Goal: Task Accomplishment & Management: Use online tool/utility

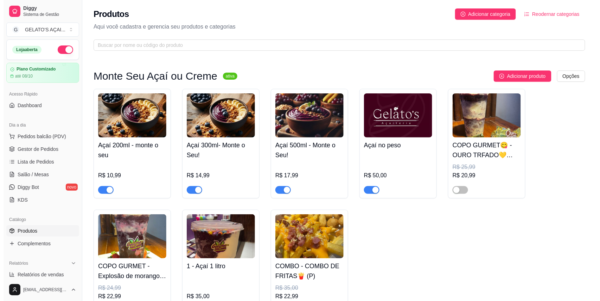
scroll to position [18, 0]
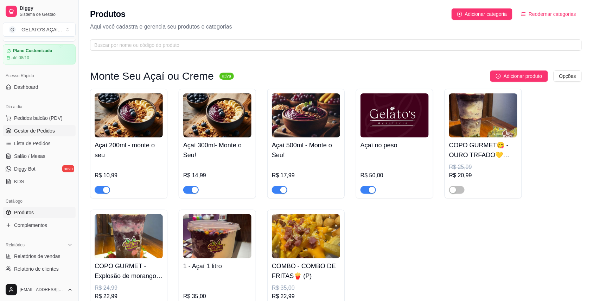
click at [40, 130] on span "Gestor de Pedidos" at bounding box center [34, 130] width 41 height 7
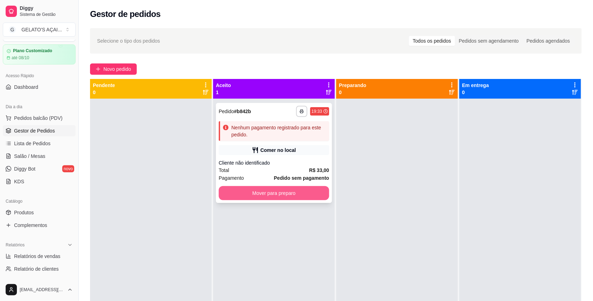
click at [268, 189] on button "Mover para preparo" at bounding box center [274, 193] width 111 height 14
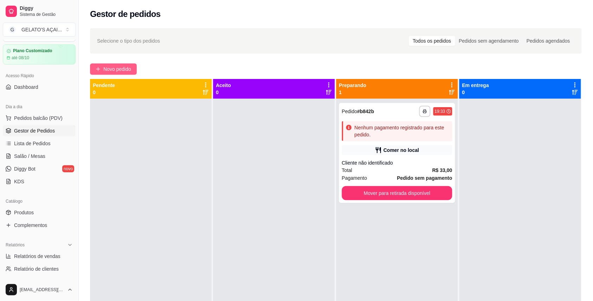
click at [130, 71] on span "Novo pedido" at bounding box center [117, 69] width 28 height 8
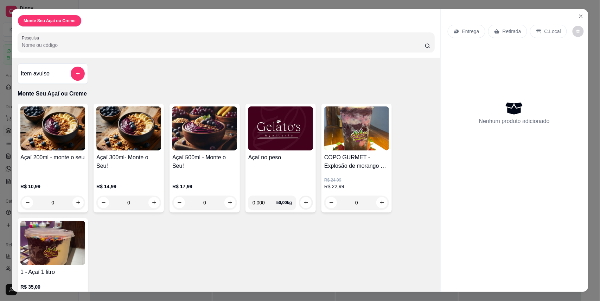
click at [272, 139] on img at bounding box center [281, 128] width 65 height 44
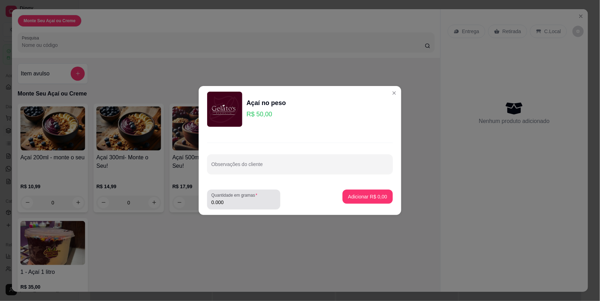
click at [241, 198] on label "Quantidade em gramas" at bounding box center [236, 195] width 49 height 6
click at [241, 199] on input "0.000" at bounding box center [244, 202] width 65 height 7
type input "0.172"
click at [368, 196] on p "Adicionar R$ 8,60" at bounding box center [367, 196] width 39 height 7
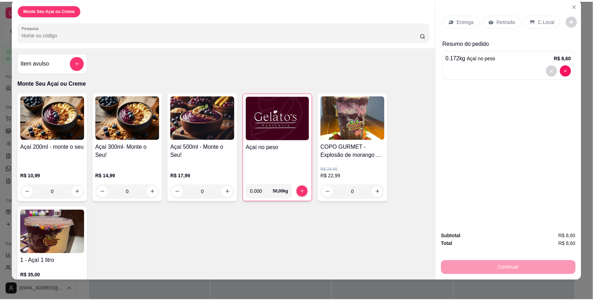
scroll to position [13, 0]
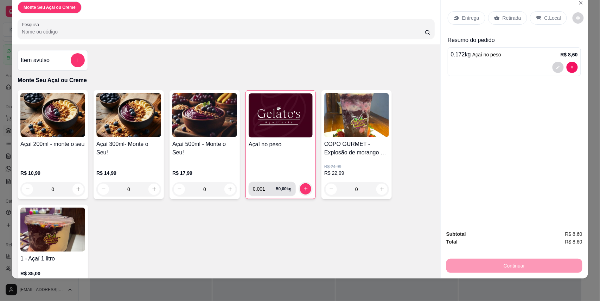
click at [266, 187] on input "0.001" at bounding box center [264, 189] width 23 height 14
type input "0.215"
click at [281, 144] on h4 "Açaí no peso" at bounding box center [281, 144] width 64 height 8
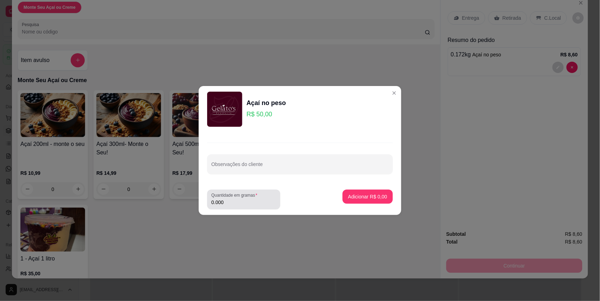
click at [232, 206] on div "Quantidade em gramas 0.000" at bounding box center [243, 199] width 73 height 20
type input "0.215"
click at [352, 196] on p "Adicionar R$ 10,75" at bounding box center [366, 196] width 41 height 7
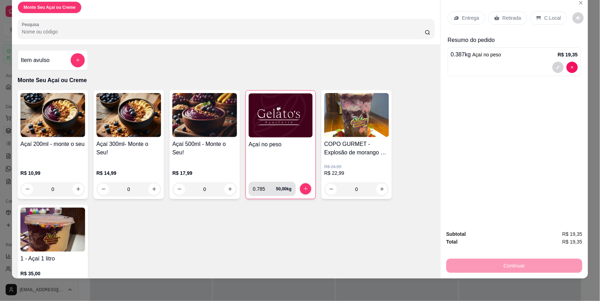
click at [266, 190] on input "0.785" at bounding box center [264, 189] width 23 height 14
click at [266, 190] on input "0.215" at bounding box center [264, 189] width 23 height 14
click at [266, 190] on input "0.785" at bounding box center [264, 189] width 23 height 14
click at [266, 190] on input "0.215" at bounding box center [264, 189] width 23 height 14
click at [258, 186] on input "0.215" at bounding box center [264, 189] width 23 height 14
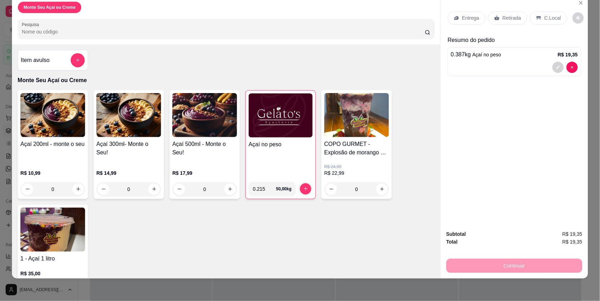
click at [260, 187] on input "0.215" at bounding box center [264, 189] width 23 height 14
type input "0.000"
click at [289, 156] on div "Açaí no peso" at bounding box center [281, 158] width 64 height 36
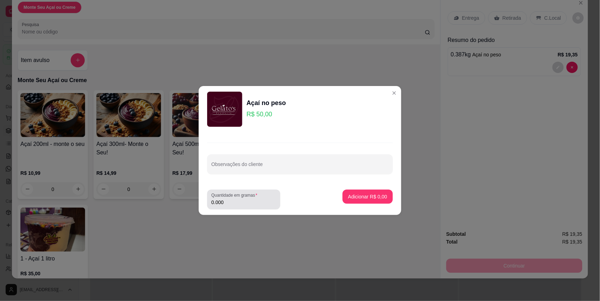
click at [230, 206] on div "0.000" at bounding box center [244, 199] width 65 height 14
type input "0.116"
click at [346, 192] on button "Adicionar R$ 5,80" at bounding box center [368, 196] width 50 height 14
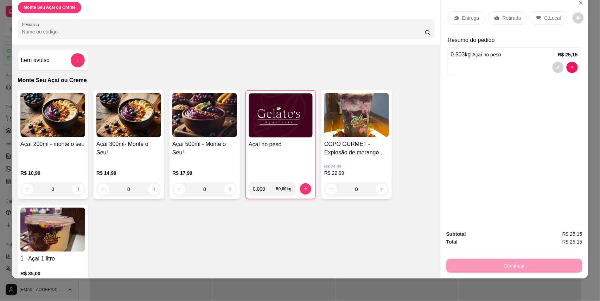
click at [547, 20] on p "C.Local" at bounding box center [553, 17] width 17 height 7
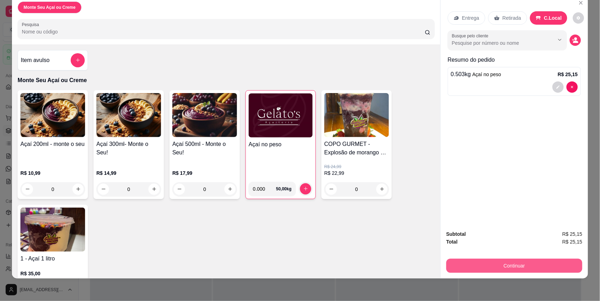
click at [533, 270] on button "Continuar" at bounding box center [515, 265] width 136 height 14
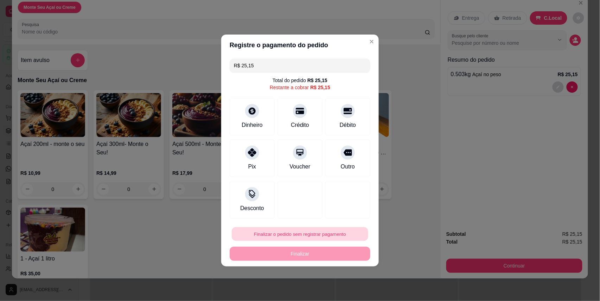
click at [328, 232] on button "Finalizar o pedido sem registrar pagamento" at bounding box center [300, 234] width 137 height 14
click at [341, 216] on button "Confirmar" at bounding box center [342, 214] width 26 height 11
type input "R$ 0,00"
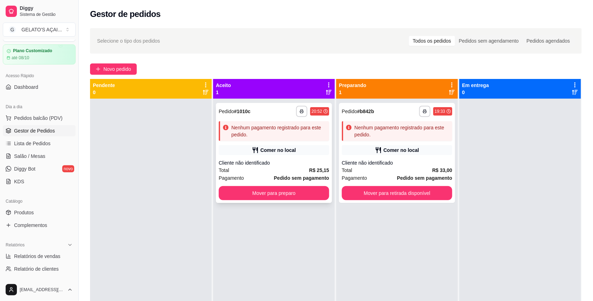
click at [296, 169] on div "Total R$ 25,15" at bounding box center [274, 170] width 111 height 8
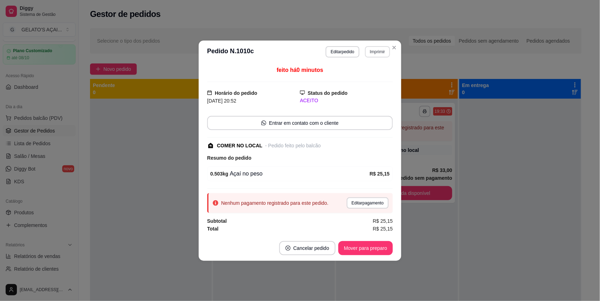
click at [382, 47] on button "Imprimir" at bounding box center [377, 51] width 25 height 11
click at [362, 76] on button "IMPRESSORA" at bounding box center [365, 75] width 51 height 11
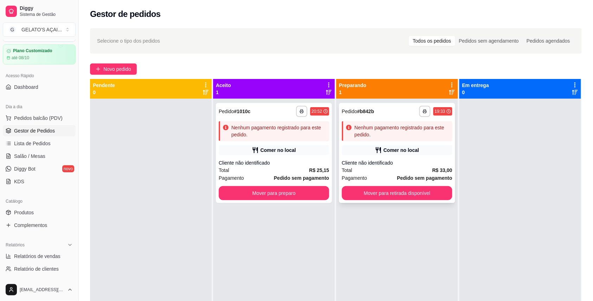
click at [430, 153] on div "Comer no local" at bounding box center [397, 150] width 111 height 10
click at [107, 63] on button "Novo pedido" at bounding box center [113, 68] width 47 height 11
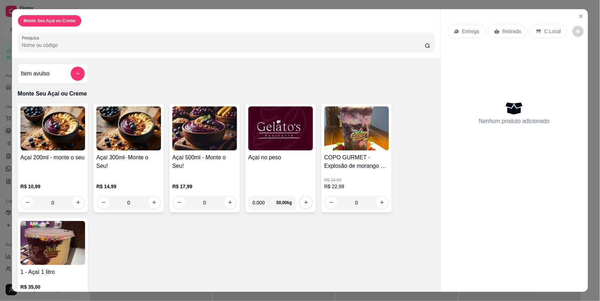
click at [272, 178] on div "Açaí no peso" at bounding box center [281, 171] width 65 height 37
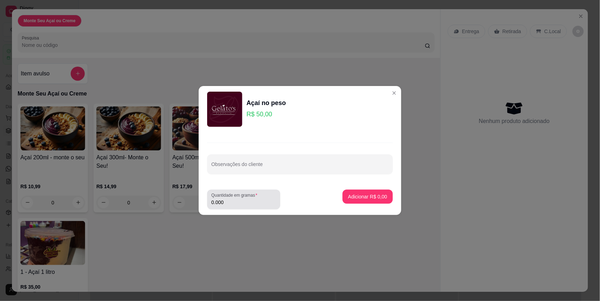
click at [241, 202] on input "0.000" at bounding box center [244, 202] width 65 height 7
type input "0.236"
click at [359, 199] on p "Adicionar R$ 11,80" at bounding box center [367, 196] width 42 height 7
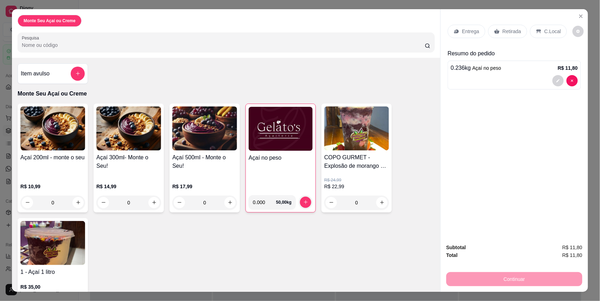
click at [537, 34] on div "C.Local" at bounding box center [548, 31] width 37 height 13
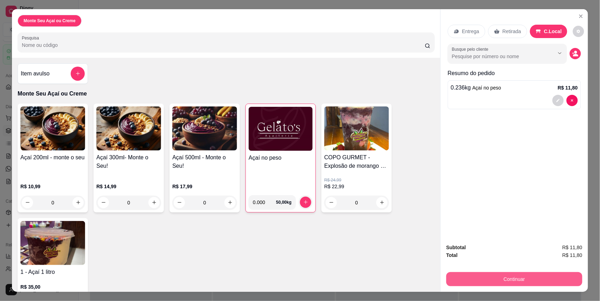
click at [515, 276] on button "Continuar" at bounding box center [515, 279] width 136 height 14
click at [558, 97] on button "decrease-product-quantity" at bounding box center [558, 100] width 11 height 11
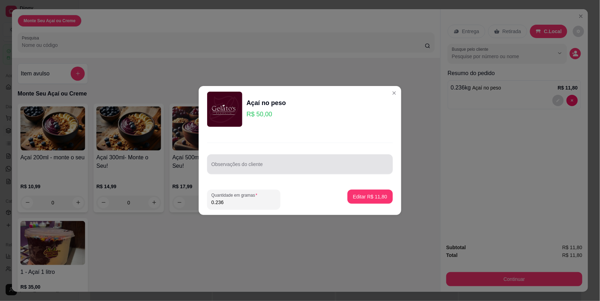
click at [250, 164] on div "Observações do cliente" at bounding box center [300, 164] width 186 height 20
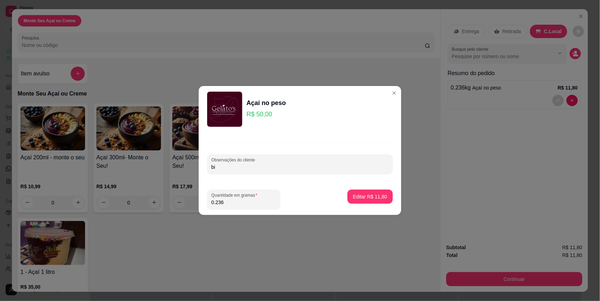
type input "b"
type input "[PERSON_NAME]"
click at [358, 198] on p "Editar R$ 11,80" at bounding box center [370, 196] width 34 height 7
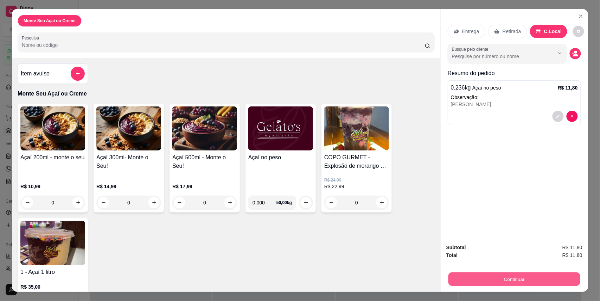
click at [518, 280] on button "Continuar" at bounding box center [515, 279] width 132 height 14
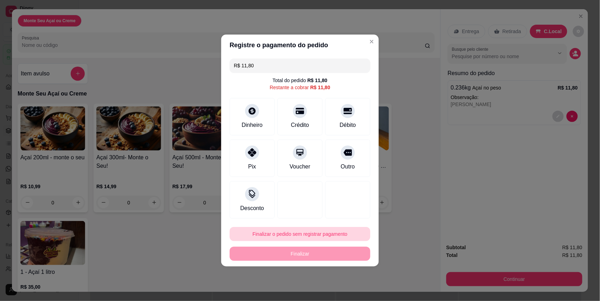
click at [264, 234] on button "Finalizar o pedido sem registrar pagamento" at bounding box center [300, 234] width 141 height 14
click at [340, 217] on button "Confirmar" at bounding box center [342, 214] width 26 height 11
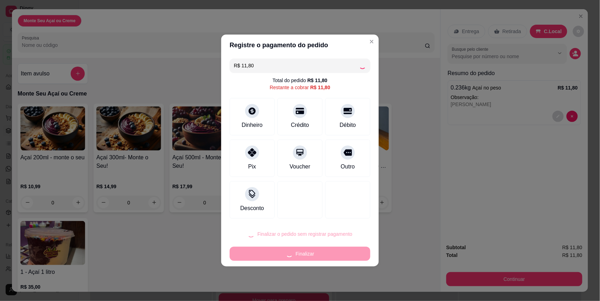
type input "R$ 0,00"
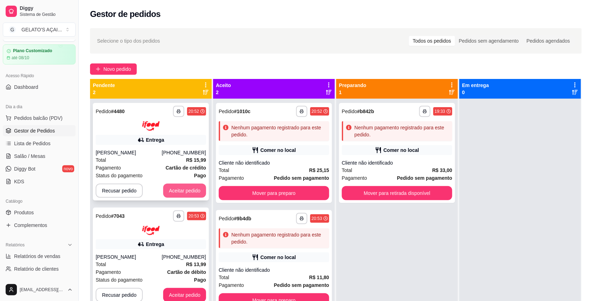
click at [191, 189] on button "Aceitar pedido" at bounding box center [184, 190] width 43 height 14
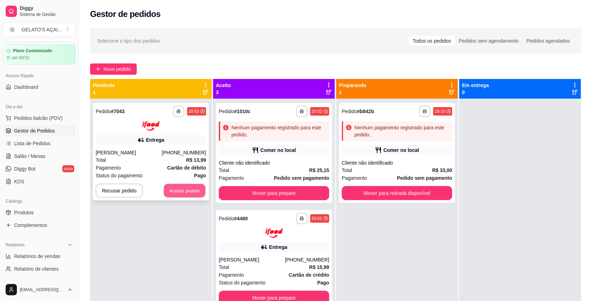
click at [190, 189] on button "Aceitar pedido" at bounding box center [185, 190] width 42 height 14
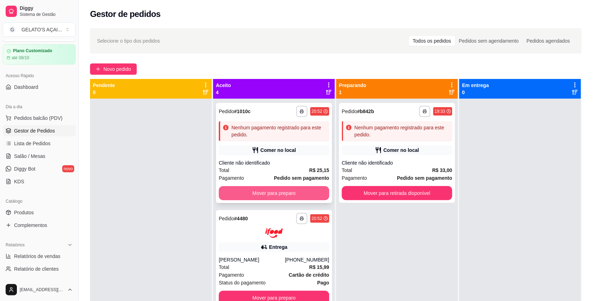
click at [285, 196] on button "Mover para preparo" at bounding box center [274, 193] width 111 height 14
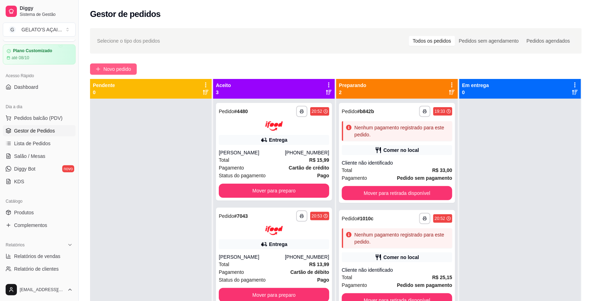
click at [94, 65] on button "Novo pedido" at bounding box center [113, 68] width 47 height 11
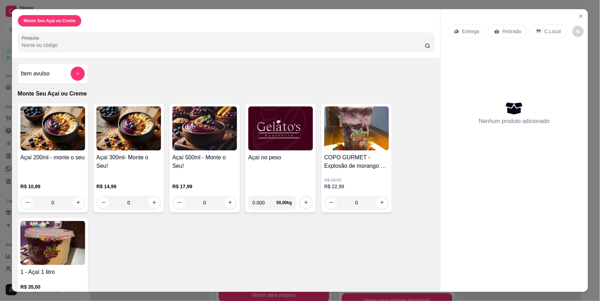
click at [299, 187] on div "Açaí no peso" at bounding box center [281, 171] width 65 height 37
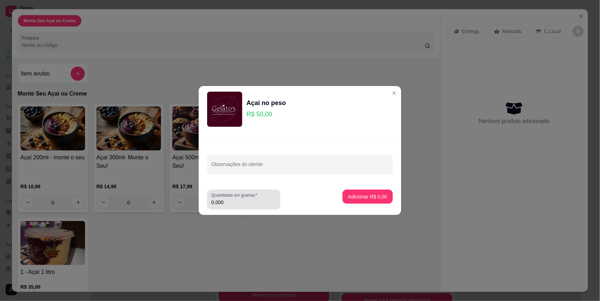
click at [231, 205] on input "0.000" at bounding box center [244, 202] width 65 height 7
type input "0.390"
click at [348, 192] on button "Adicionar R$ 19,50" at bounding box center [366, 196] width 53 height 14
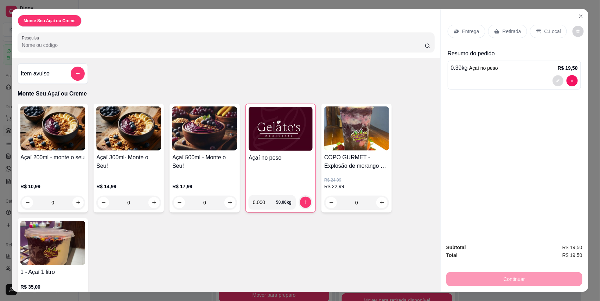
click at [555, 77] on button "decrease-product-quantity" at bounding box center [558, 80] width 11 height 11
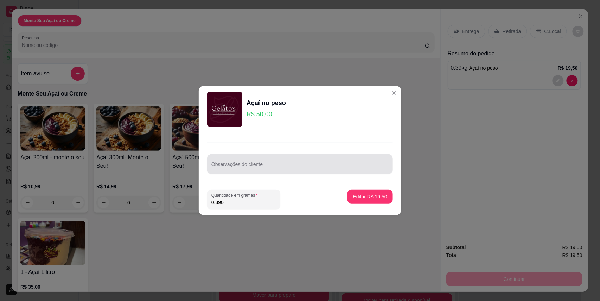
click at [286, 163] on input "Observações do cliente" at bounding box center [300, 166] width 177 height 7
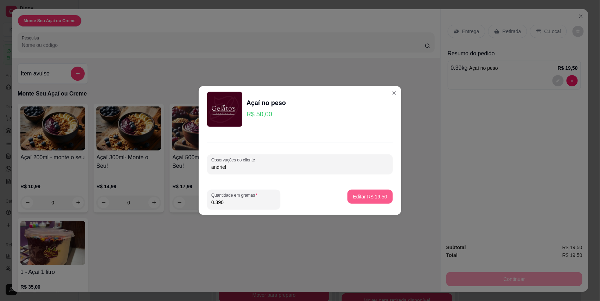
type input "andriel"
click at [379, 197] on p "Editar R$ 19,50" at bounding box center [370, 196] width 34 height 7
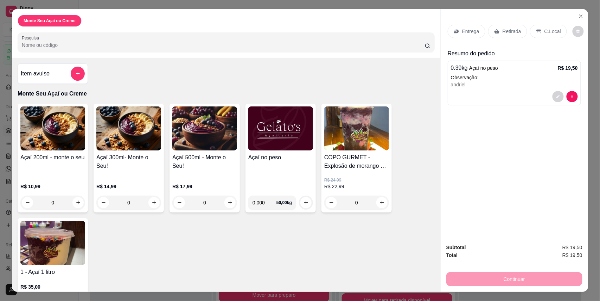
click at [549, 30] on p "C.Local" at bounding box center [553, 31] width 17 height 7
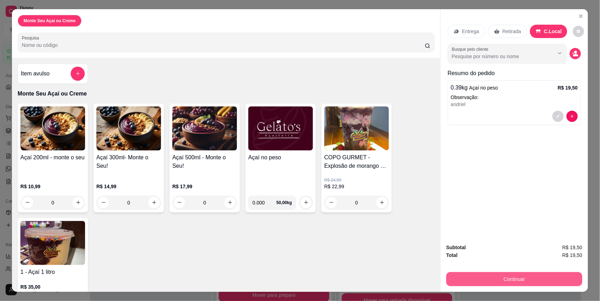
click at [509, 280] on button "Continuar" at bounding box center [515, 279] width 136 height 14
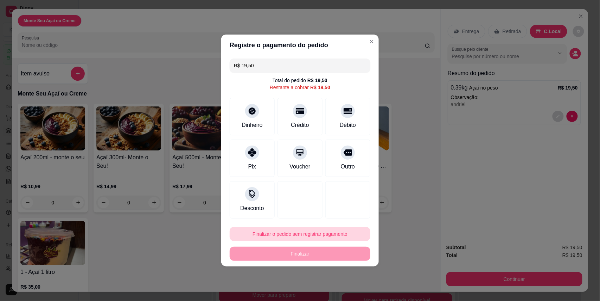
click at [310, 234] on button "Finalizar o pedido sem registrar pagamento" at bounding box center [300, 234] width 141 height 14
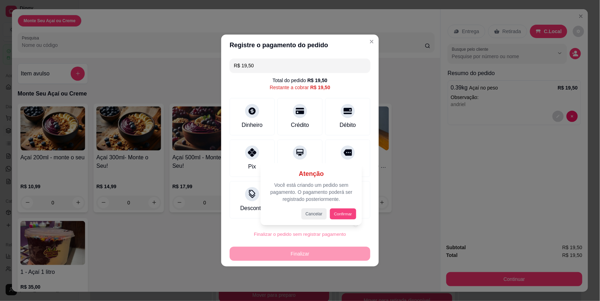
click at [341, 213] on button "Confirmar" at bounding box center [343, 213] width 26 height 11
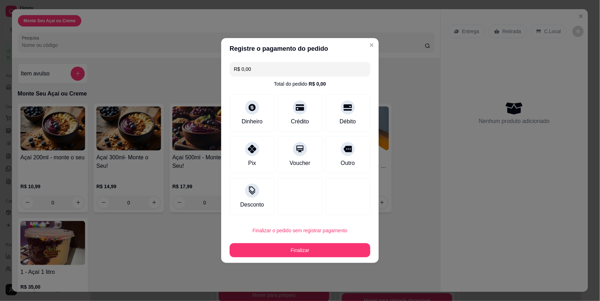
type input "R$ 0,00"
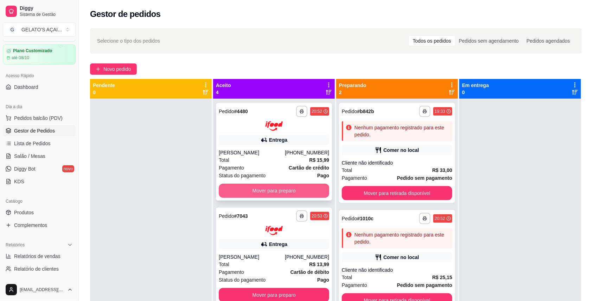
click at [285, 189] on button "Mover para preparo" at bounding box center [274, 190] width 111 height 14
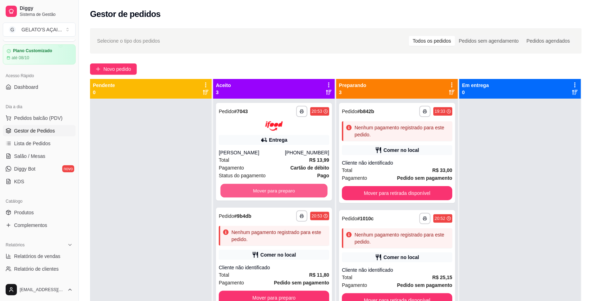
click at [285, 189] on button "Mover para preparo" at bounding box center [274, 190] width 107 height 14
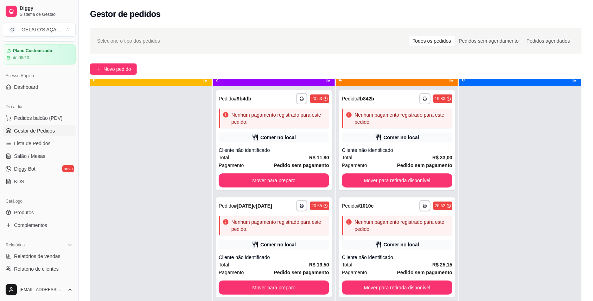
scroll to position [20, 0]
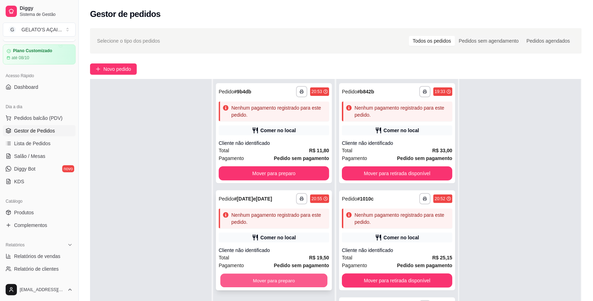
click at [289, 278] on button "Mover para preparo" at bounding box center [274, 280] width 107 height 14
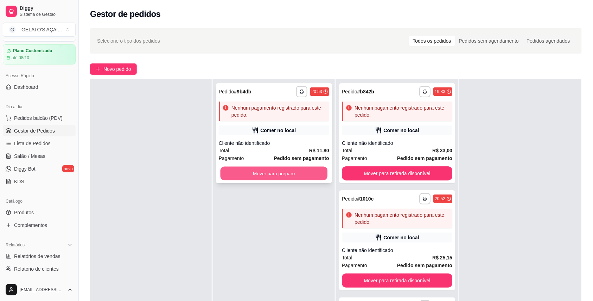
click at [296, 175] on button "Mover para preparo" at bounding box center [274, 173] width 107 height 14
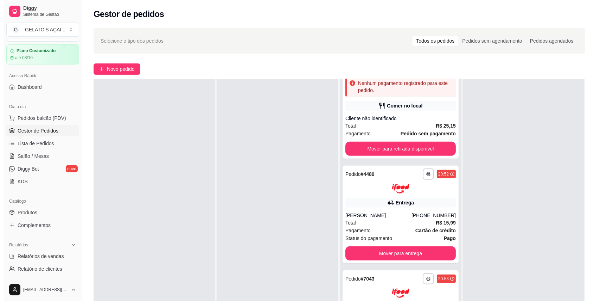
scroll to position [125, 0]
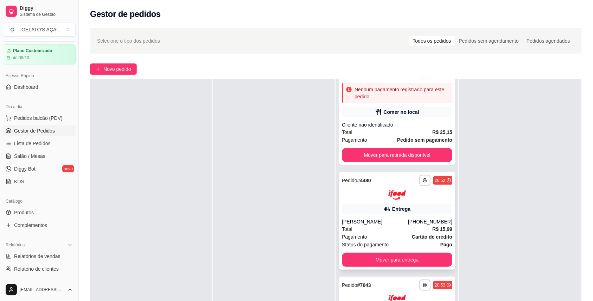
click at [399, 197] on div at bounding box center [397, 195] width 111 height 10
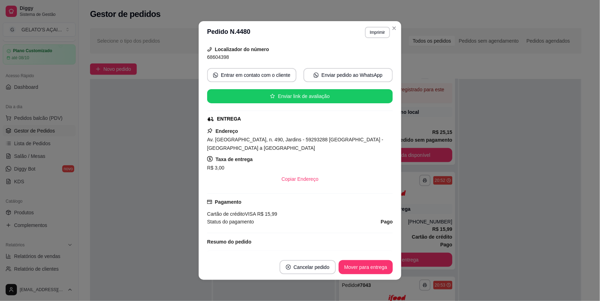
scroll to position [0, 0]
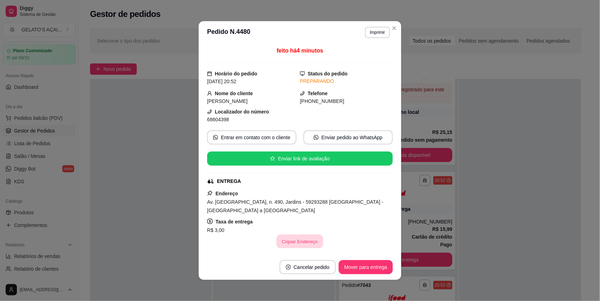
click at [304, 242] on button "Copiar Endereço" at bounding box center [300, 241] width 47 height 14
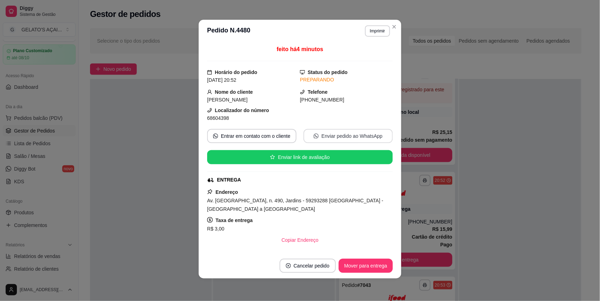
click at [327, 137] on button "Enviar pedido ao WhatsApp" at bounding box center [348, 136] width 89 height 14
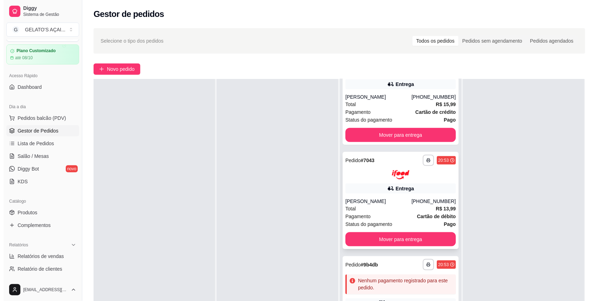
scroll to position [343, 0]
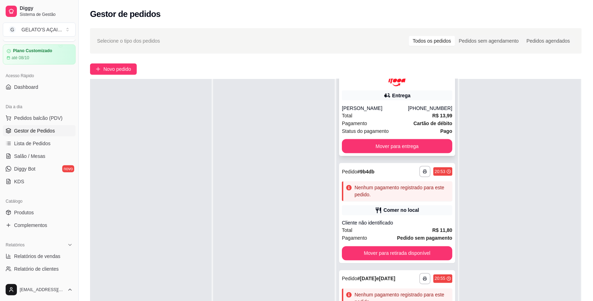
click at [396, 102] on div "**********" at bounding box center [397, 108] width 116 height 98
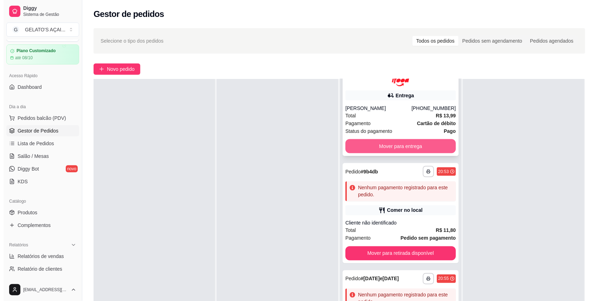
scroll to position [281, 0]
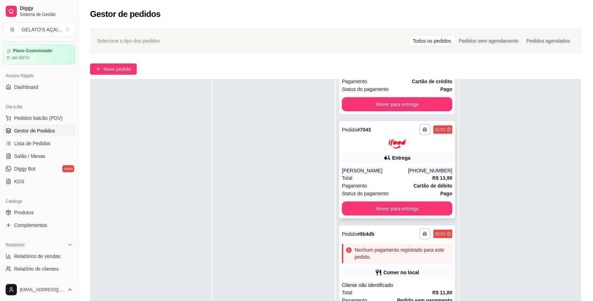
click at [367, 135] on div "**********" at bounding box center [397, 136] width 111 height 25
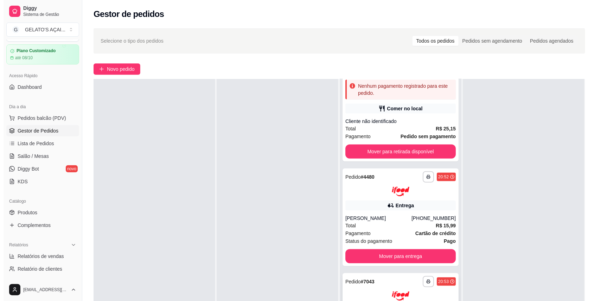
scroll to position [93, 0]
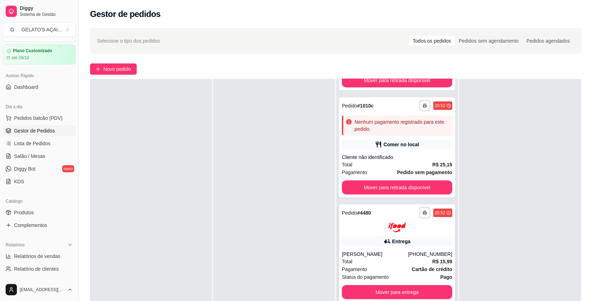
click at [379, 233] on div "**********" at bounding box center [397, 253] width 116 height 98
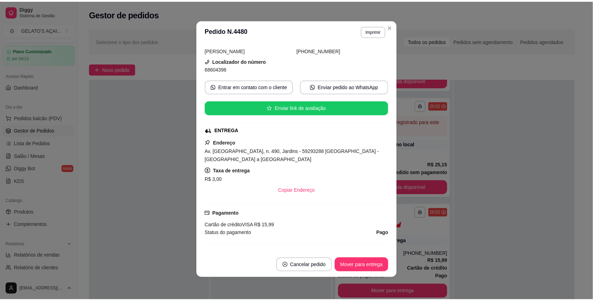
scroll to position [31, 0]
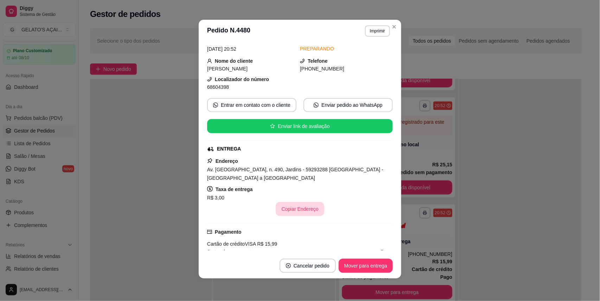
click at [307, 211] on button "Copiar Endereço" at bounding box center [300, 209] width 48 height 14
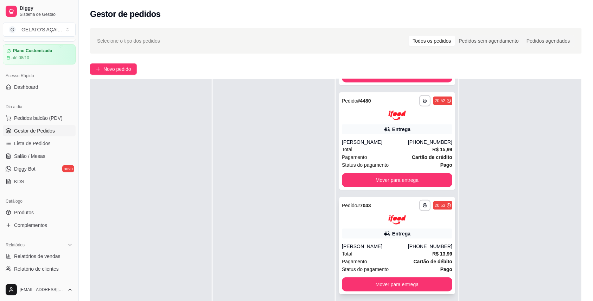
scroll to position [218, 0]
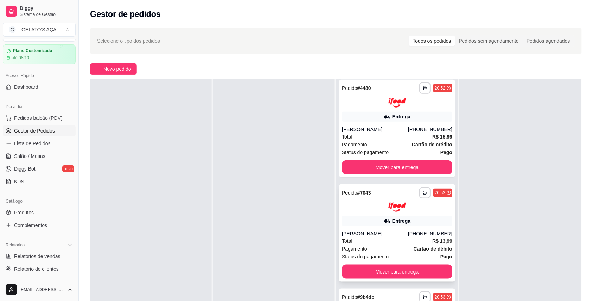
click at [393, 241] on div "Total R$ 13,99" at bounding box center [397, 241] width 111 height 8
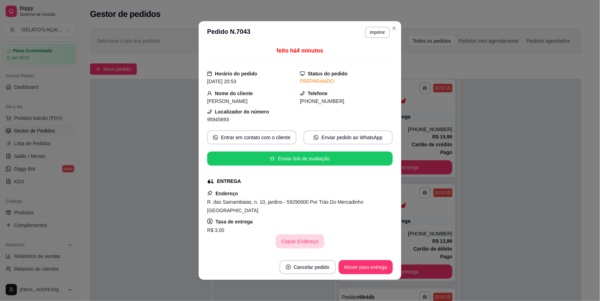
click at [301, 245] on button "Copiar Endereço" at bounding box center [300, 241] width 48 height 14
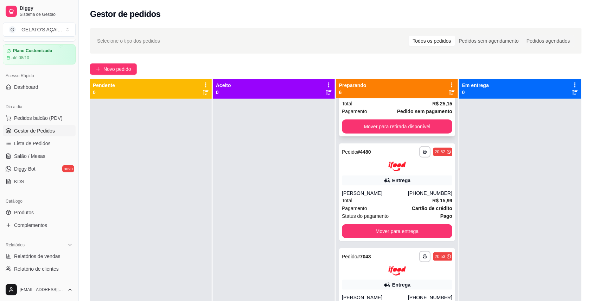
scroll to position [155, 0]
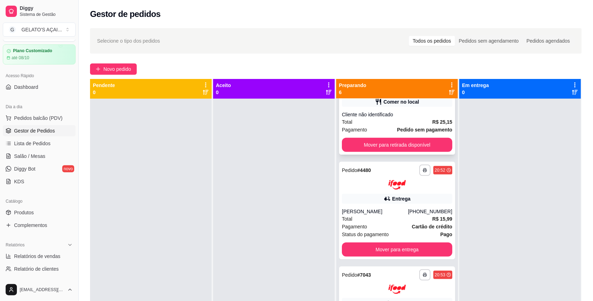
click at [392, 220] on div "Total R$ 15,99" at bounding box center [397, 219] width 111 height 8
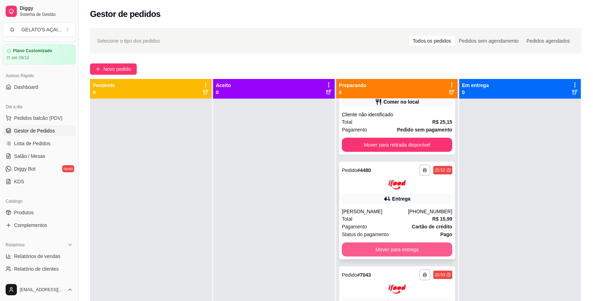
click at [398, 250] on button "Mover para entrega" at bounding box center [397, 249] width 111 height 14
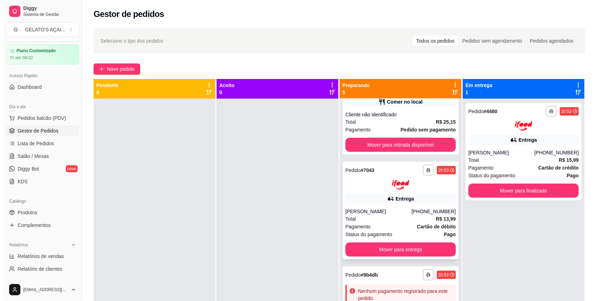
scroll to position [218, 0]
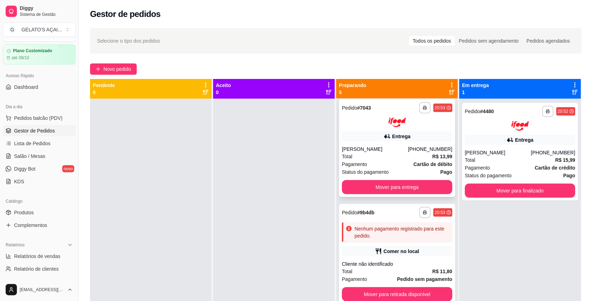
click at [384, 151] on div "[PERSON_NAME]" at bounding box center [375, 148] width 66 height 7
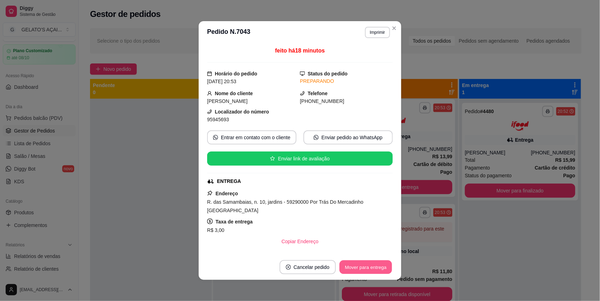
click at [358, 265] on button "Mover para entrega" at bounding box center [366, 267] width 53 height 14
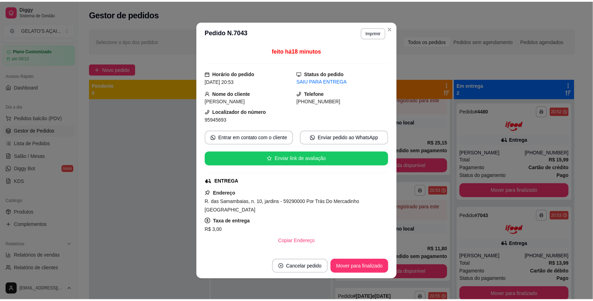
scroll to position [113, 0]
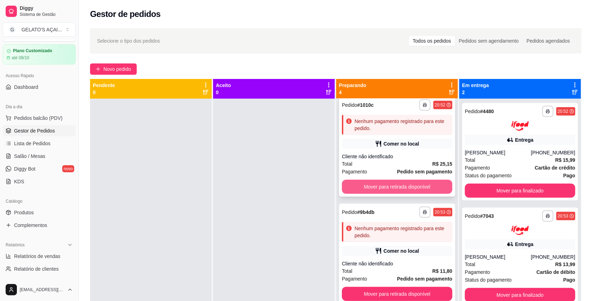
click at [407, 190] on button "Mover para retirada disponível" at bounding box center [397, 187] width 111 height 14
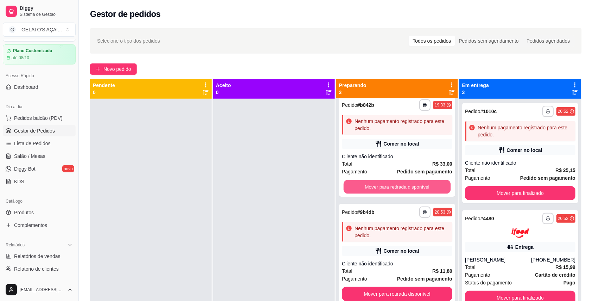
click at [407, 190] on button "Mover para retirada disponível" at bounding box center [397, 187] width 107 height 14
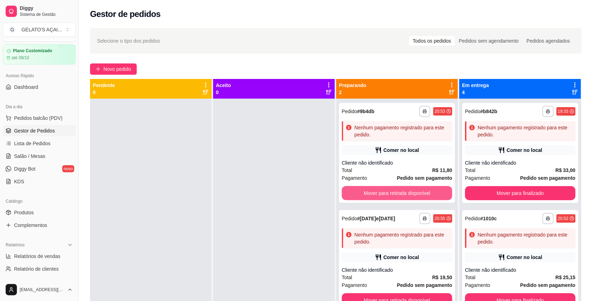
scroll to position [0, 0]
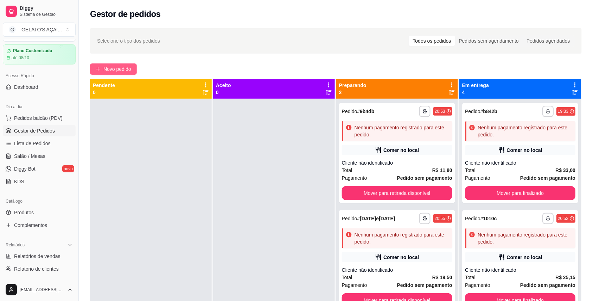
click at [110, 64] on button "Novo pedido" at bounding box center [113, 68] width 47 height 11
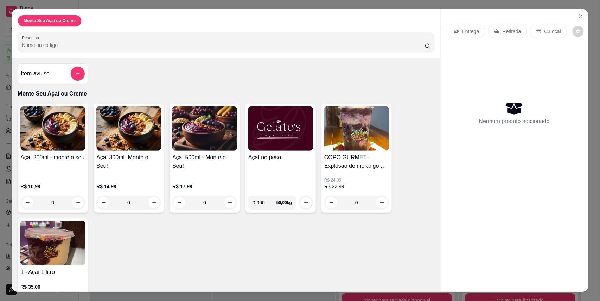
click at [277, 148] on img at bounding box center [281, 128] width 65 height 44
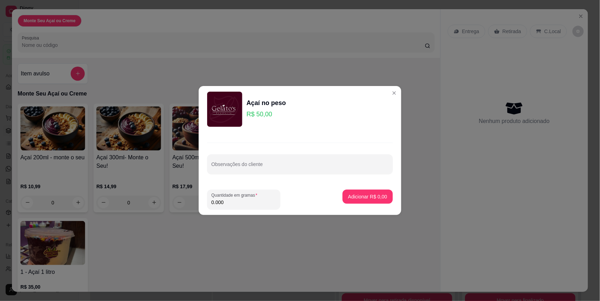
click at [234, 203] on input "0.000" at bounding box center [244, 202] width 65 height 7
type input "0.260"
click at [346, 195] on p "Adicionar R$ 13,00" at bounding box center [367, 196] width 42 height 7
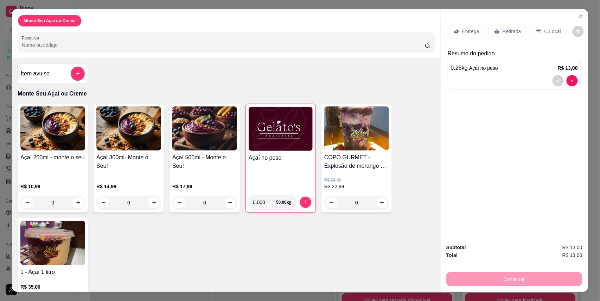
click at [281, 142] on img at bounding box center [281, 129] width 64 height 44
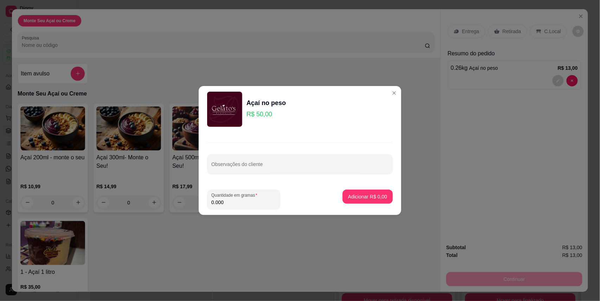
click at [241, 200] on input "0.000" at bounding box center [244, 202] width 65 height 7
type input "0.362"
click at [371, 196] on p "Adicionar R$ 18,10" at bounding box center [367, 196] width 42 height 7
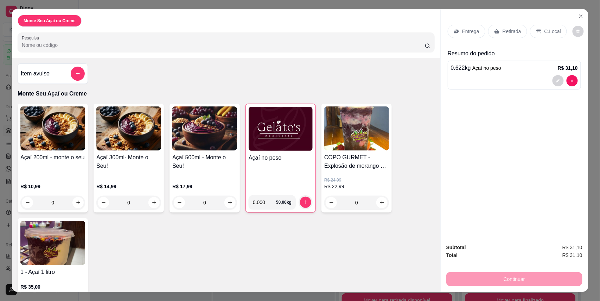
click at [545, 30] on p "C.Local" at bounding box center [553, 31] width 17 height 7
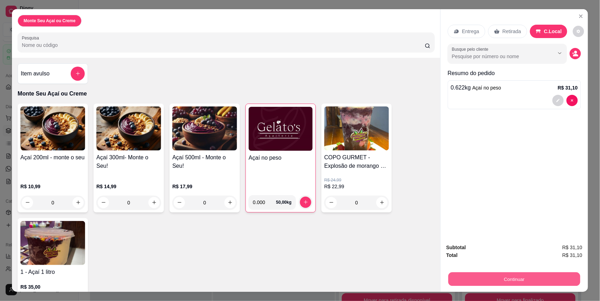
click at [512, 283] on button "Continuar" at bounding box center [515, 279] width 132 height 14
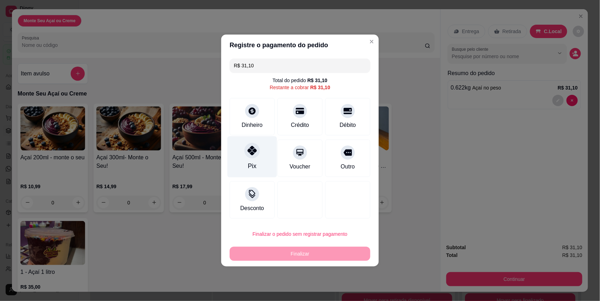
click at [248, 153] on icon at bounding box center [252, 150] width 9 height 9
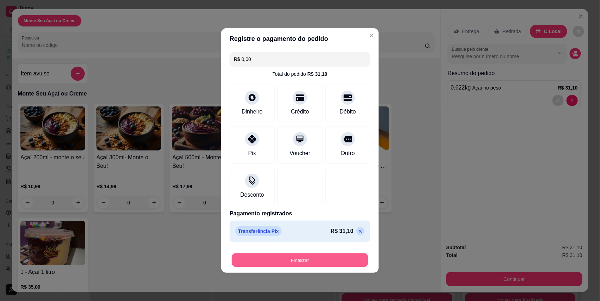
click at [296, 259] on button "Finalizar" at bounding box center [300, 260] width 137 height 14
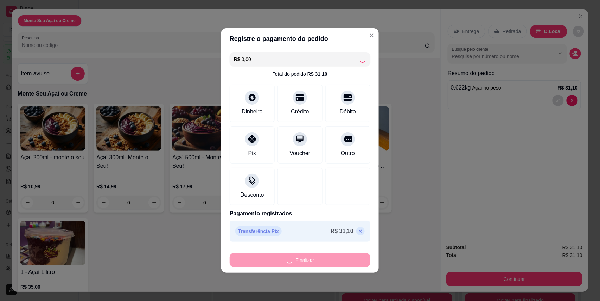
type input "-R$ 31,10"
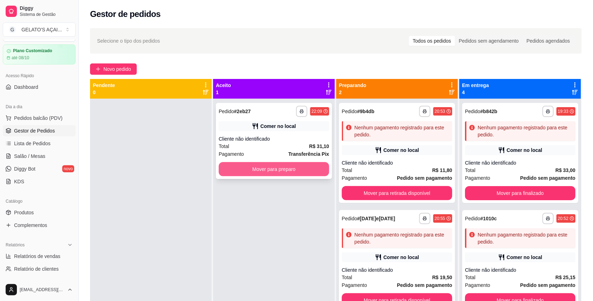
click at [260, 166] on button "Mover para preparo" at bounding box center [274, 169] width 111 height 14
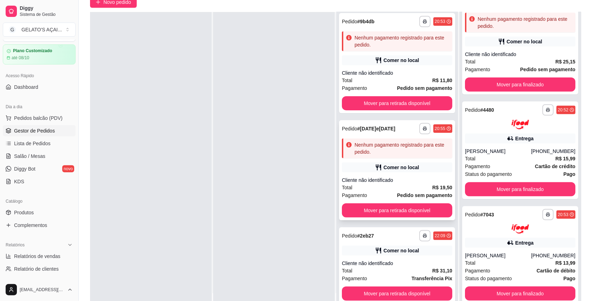
scroll to position [107, 0]
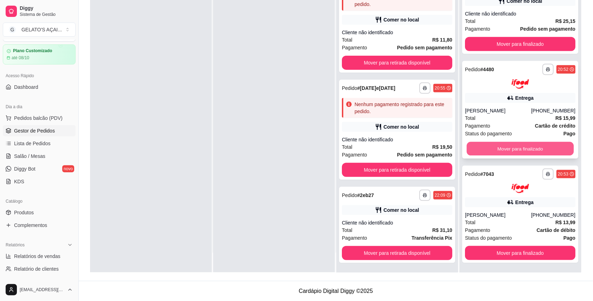
click at [528, 143] on button "Mover para finalizado" at bounding box center [520, 149] width 107 height 14
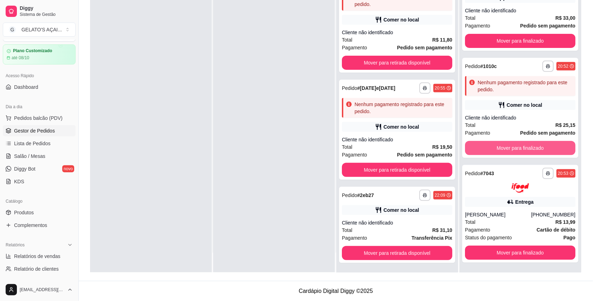
scroll to position [24, 0]
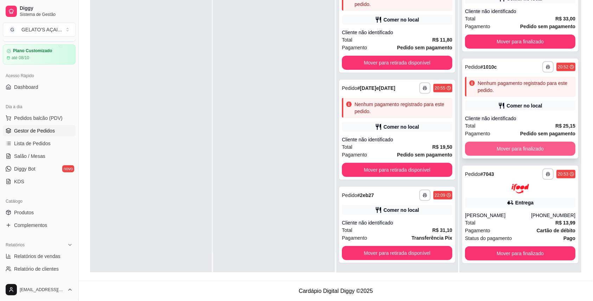
click at [526, 149] on button "Mover para finalizado" at bounding box center [520, 149] width 111 height 14
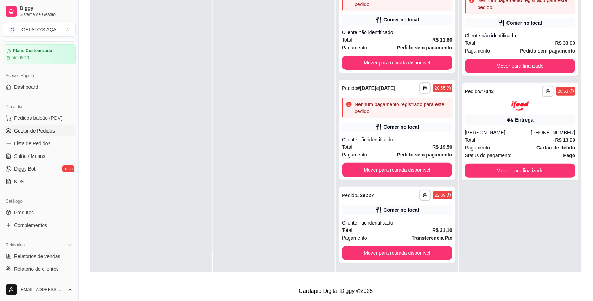
scroll to position [0, 0]
click at [525, 169] on button "Mover para finalizado" at bounding box center [520, 170] width 111 height 14
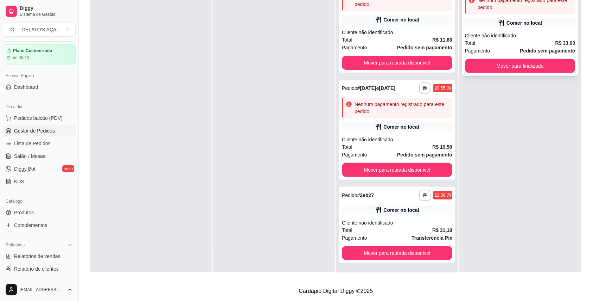
click at [531, 62] on button "Mover para finalizado" at bounding box center [520, 66] width 111 height 14
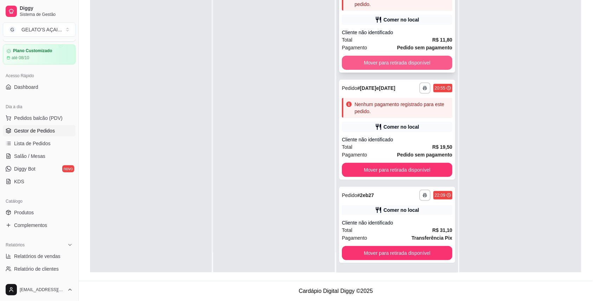
click at [419, 66] on button "Mover para retirada disponível" at bounding box center [397, 63] width 111 height 14
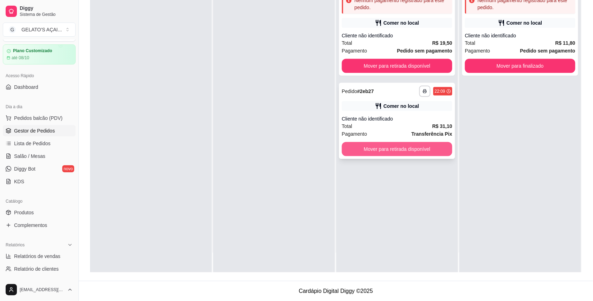
click at [410, 151] on button "Mover para retirada disponível" at bounding box center [397, 149] width 111 height 14
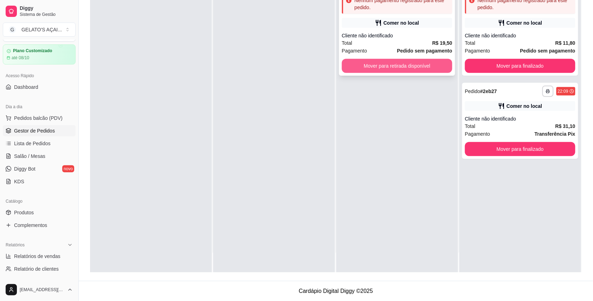
click at [412, 65] on button "Mover para retirada disponível" at bounding box center [397, 66] width 111 height 14
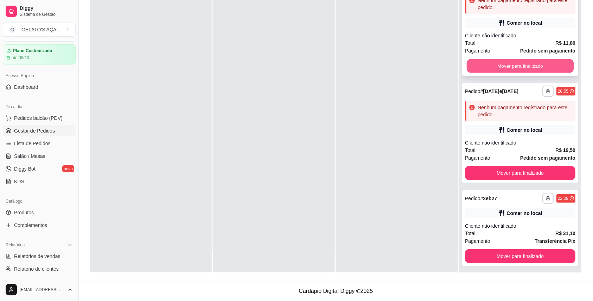
click at [485, 61] on button "Mover para finalizado" at bounding box center [520, 66] width 107 height 14
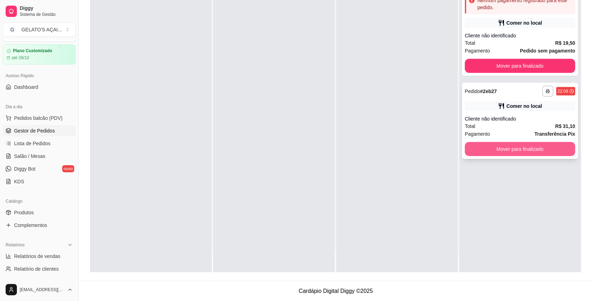
click at [492, 151] on button "Mover para finalizado" at bounding box center [520, 149] width 111 height 14
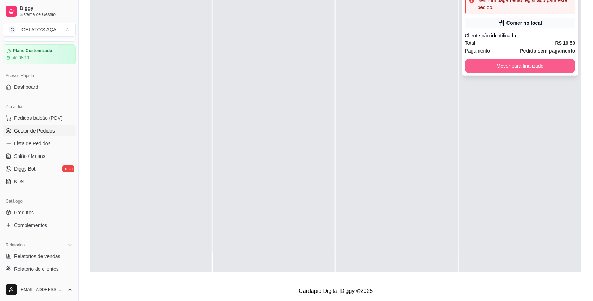
click at [499, 67] on button "Mover para finalizado" at bounding box center [520, 66] width 111 height 14
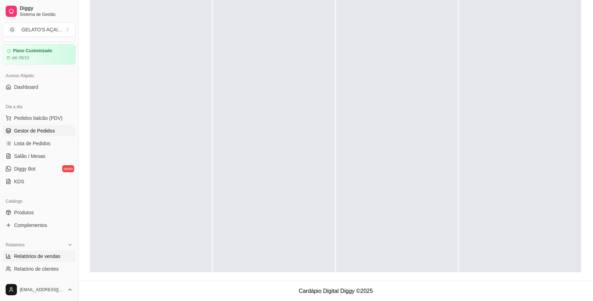
scroll to position [144, 0]
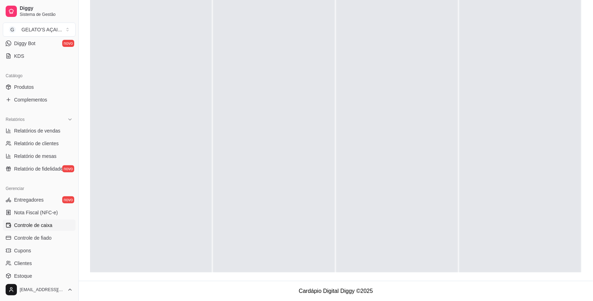
click at [48, 221] on span "Controle de caixa" at bounding box center [33, 224] width 38 height 7
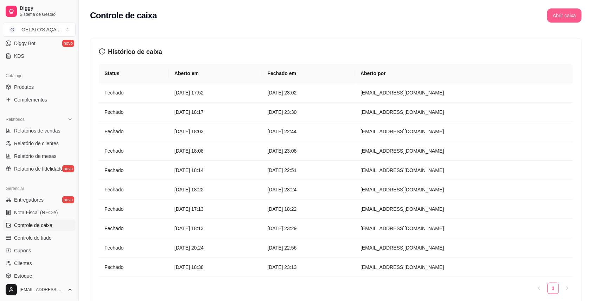
click at [554, 15] on button "Abrir caixa" at bounding box center [565, 15] width 34 height 14
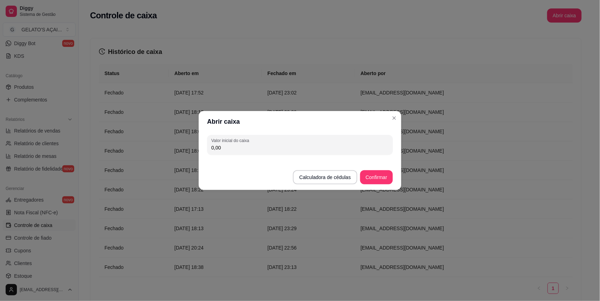
click at [289, 156] on div "Valor inicial do caixa 0,00" at bounding box center [300, 144] width 203 height 25
click at [284, 151] on input "0,00" at bounding box center [300, 147] width 177 height 7
drag, startPoint x: 266, startPoint y: 150, endPoint x: 202, endPoint y: 152, distance: 64.5
click at [202, 152] on div "Valor inicial do caixa 0,00" at bounding box center [300, 144] width 203 height 25
type input "20,00"
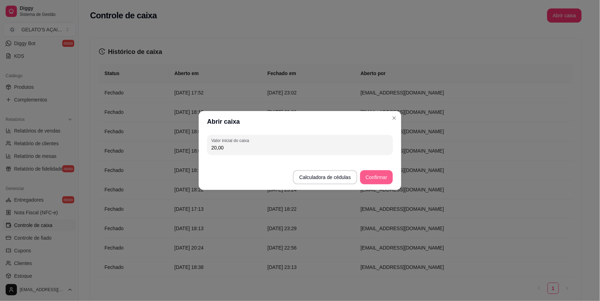
click at [381, 178] on button "Confirmar" at bounding box center [376, 177] width 33 height 14
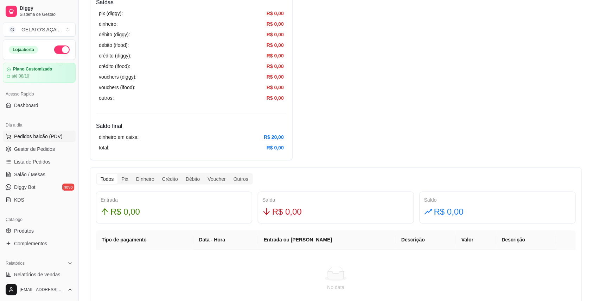
click at [39, 134] on span "Pedidos balcão (PDV)" at bounding box center [38, 136] width 49 height 7
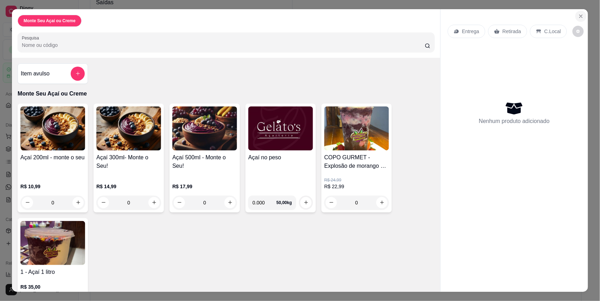
click at [580, 16] on icon "Close" at bounding box center [581, 16] width 3 height 3
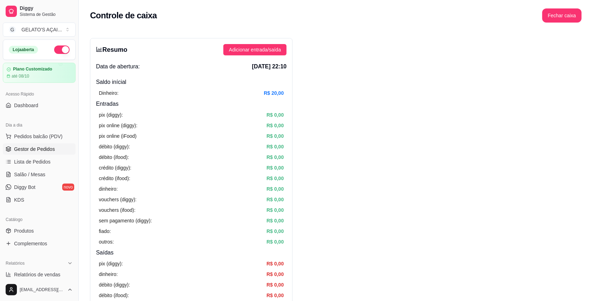
click at [34, 148] on span "Gestor de Pedidos" at bounding box center [34, 148] width 41 height 7
